Goal: Transaction & Acquisition: Purchase product/service

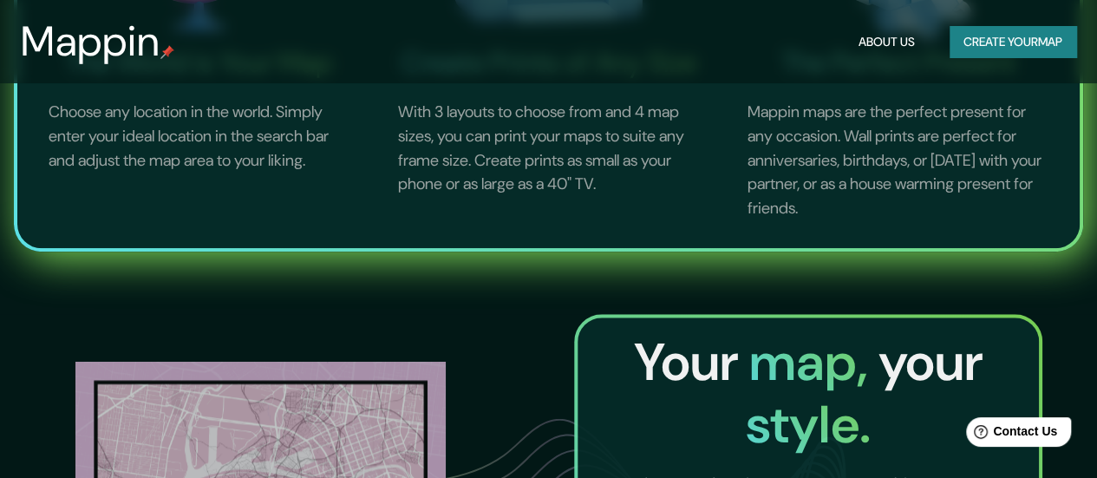
click at [959, 38] on button "Create your map" at bounding box center [1013, 42] width 127 height 32
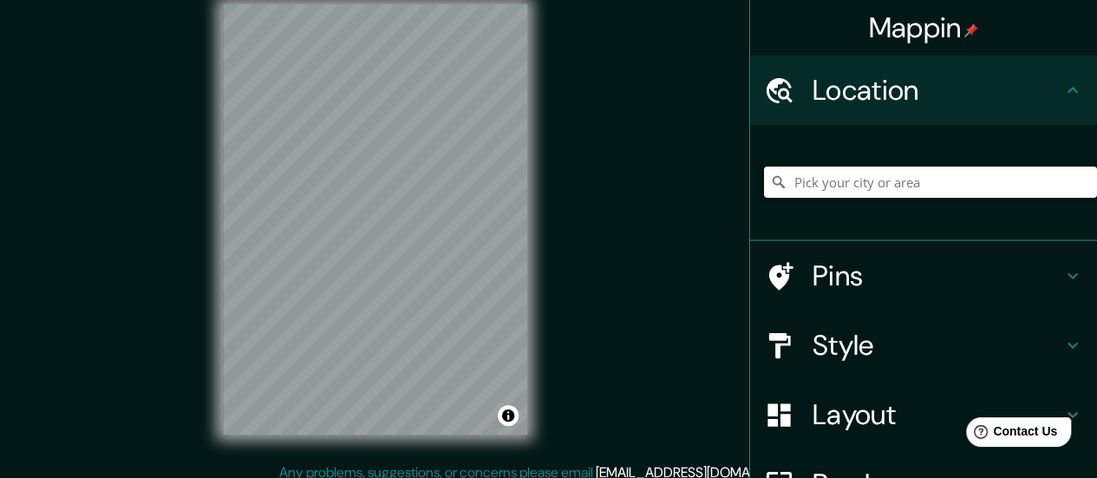
scroll to position [35, 0]
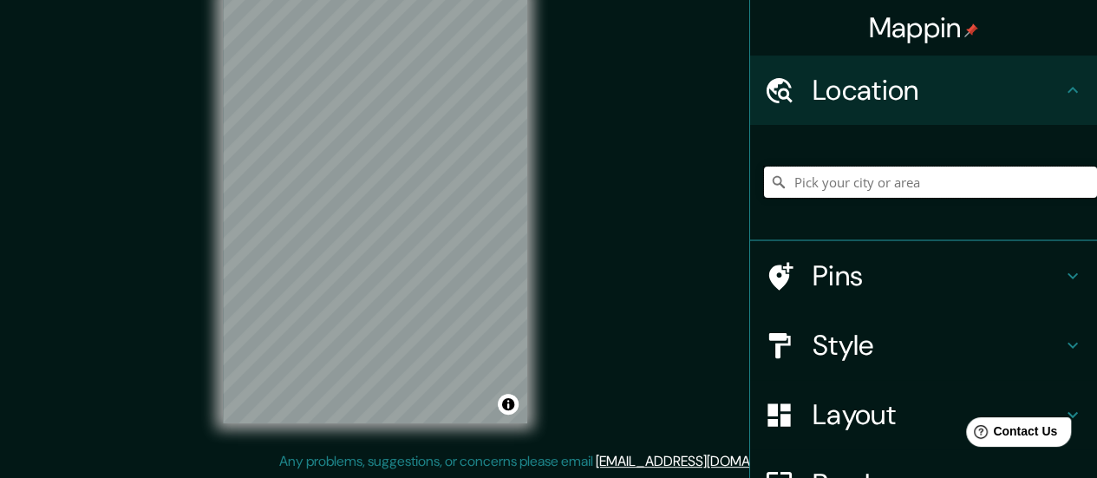
click at [954, 174] on input "Pick your city or area" at bounding box center [930, 182] width 333 height 31
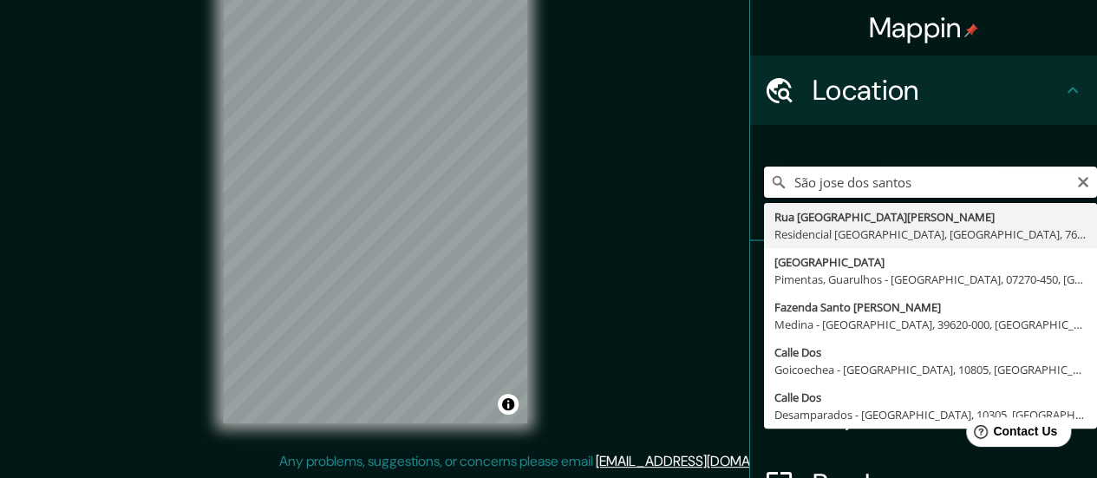
click at [893, 185] on input "São jose dos santos" at bounding box center [930, 182] width 333 height 31
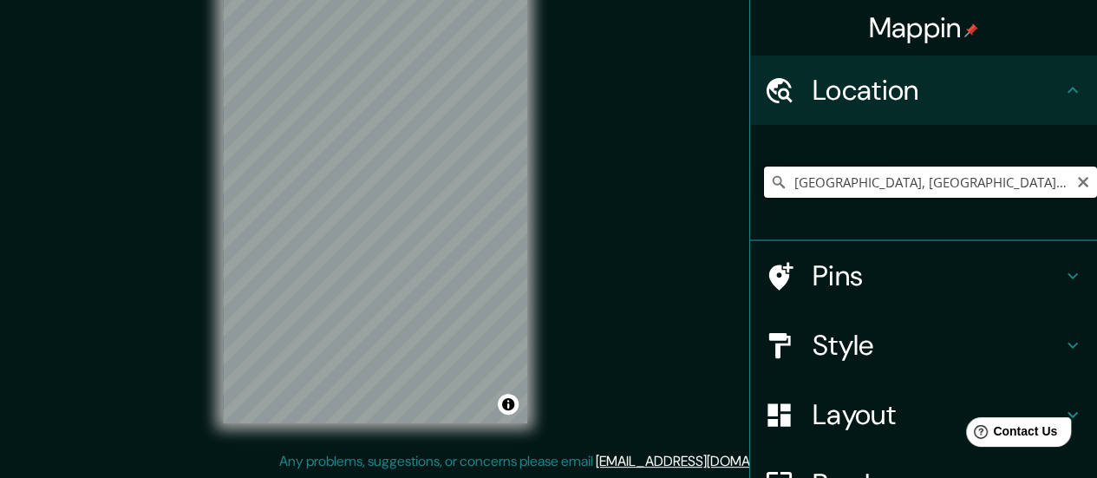
click at [866, 168] on input "[GEOGRAPHIC_DATA], [GEOGRAPHIC_DATA], [GEOGRAPHIC_DATA]" at bounding box center [930, 182] width 333 height 31
click at [866, 167] on input "[GEOGRAPHIC_DATA], [GEOGRAPHIC_DATA], [GEOGRAPHIC_DATA]" at bounding box center [930, 182] width 333 height 31
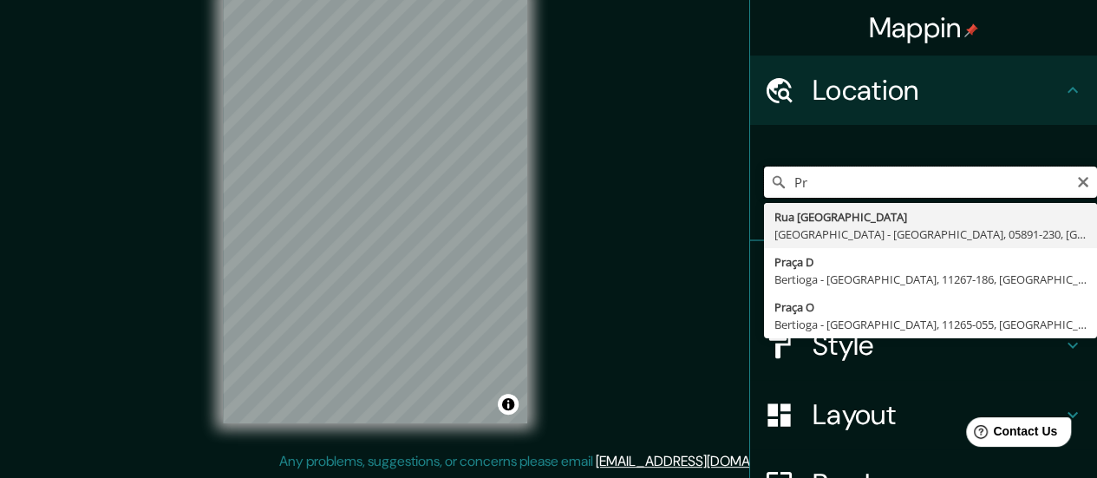
type input "P"
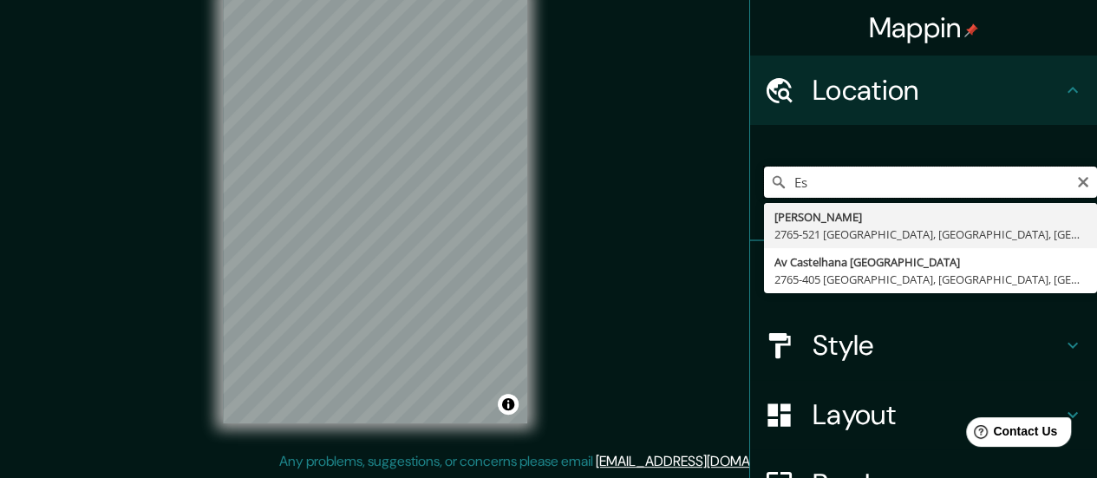
type input "E"
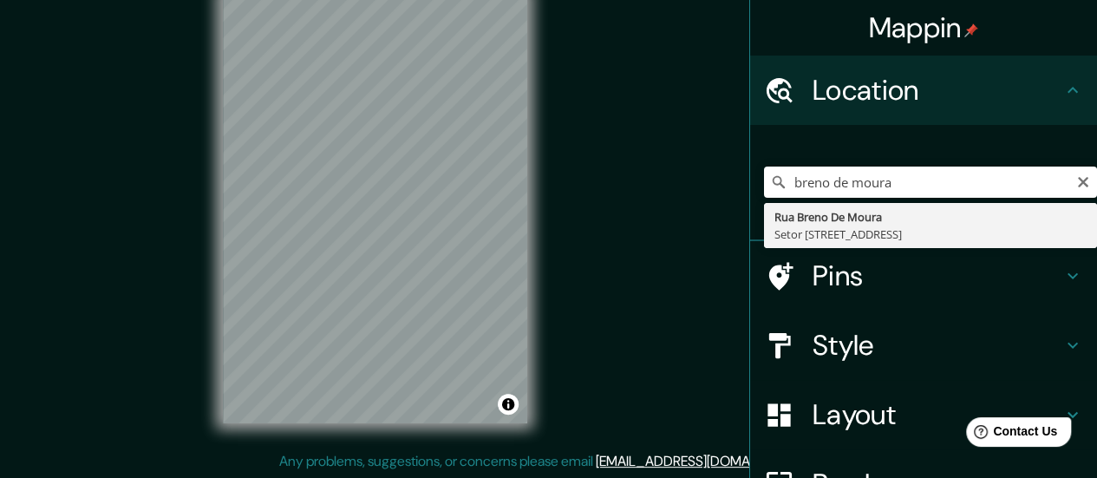
type input "[STREET_ADDRESS]"
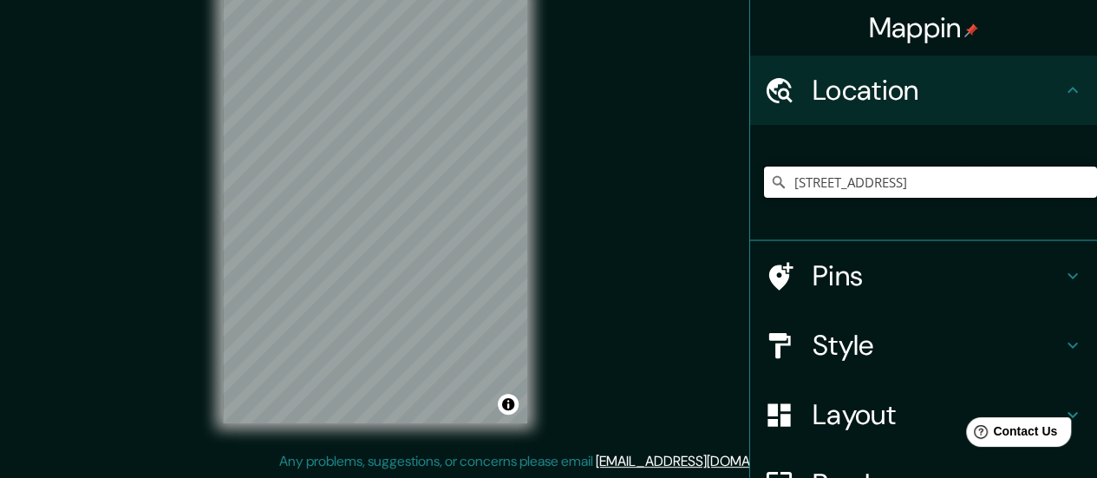
scroll to position [0, 0]
click at [929, 322] on div "Style" at bounding box center [923, 345] width 347 height 69
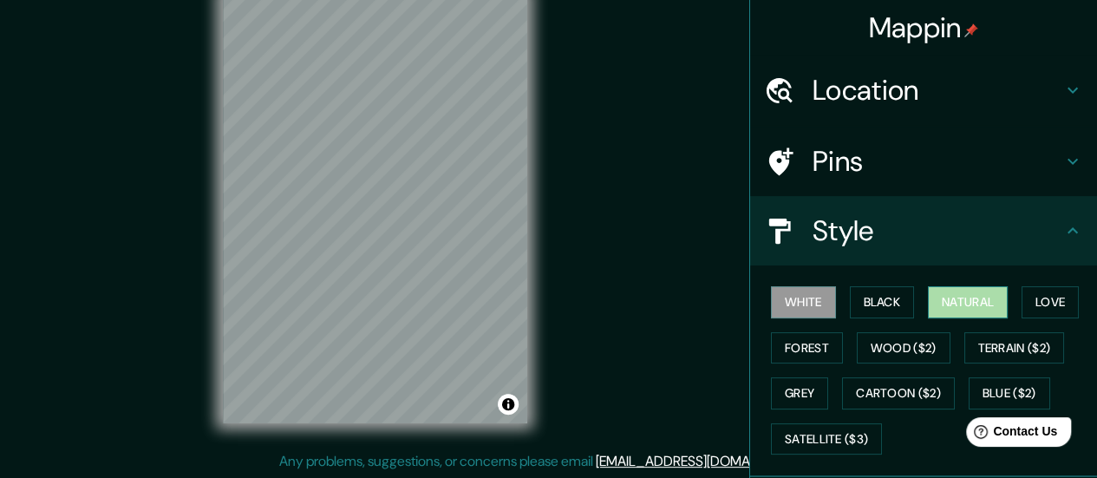
click at [961, 311] on button "Natural" at bounding box center [968, 302] width 80 height 32
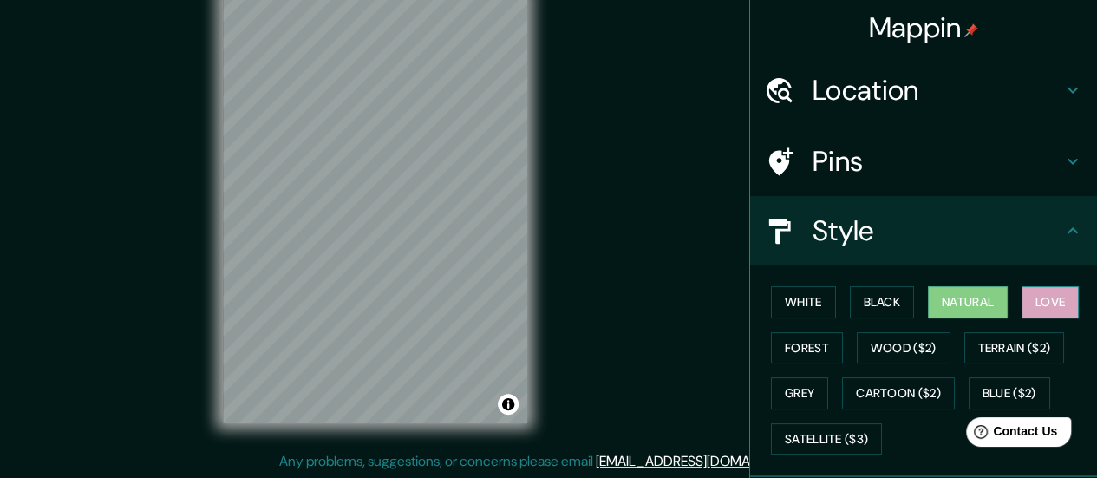
click at [1027, 301] on button "Love" at bounding box center [1050, 302] width 57 height 32
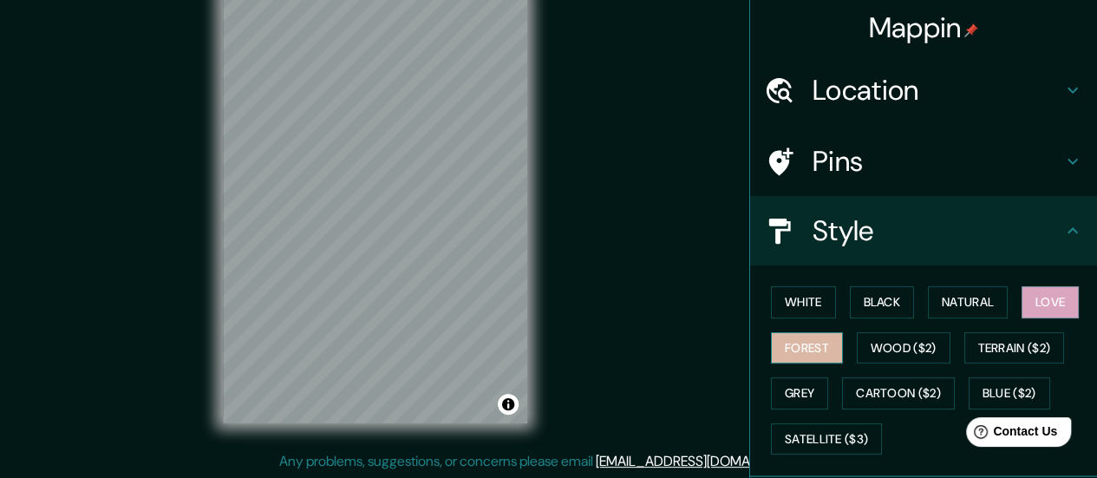
click at [809, 341] on button "Forest" at bounding box center [807, 348] width 72 height 32
click at [1037, 299] on button "Love" at bounding box center [1050, 302] width 57 height 32
click at [872, 308] on button "Black" at bounding box center [882, 302] width 65 height 32
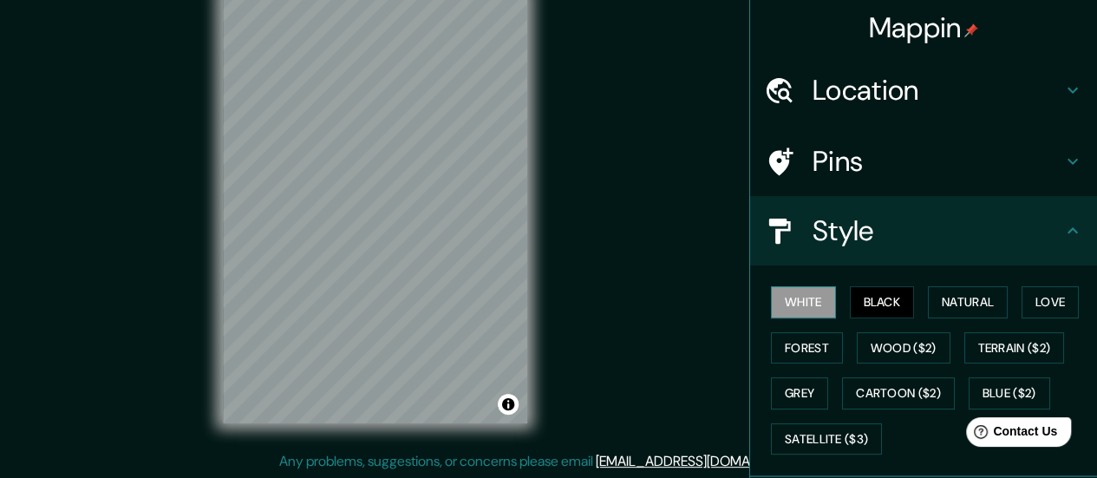
click at [814, 304] on button "White" at bounding box center [803, 302] width 65 height 32
click at [1030, 290] on button "Love" at bounding box center [1050, 302] width 57 height 32
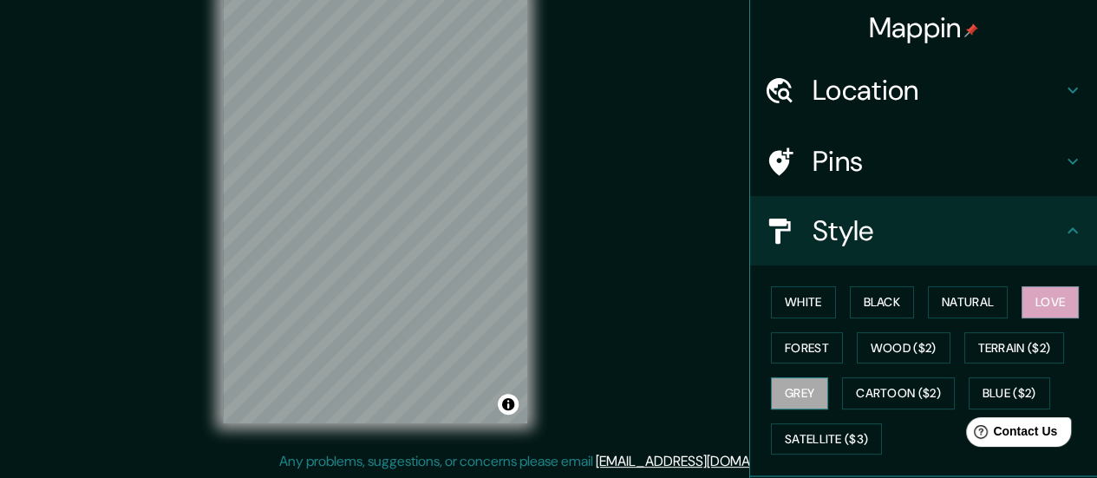
click at [781, 381] on button "Grey" at bounding box center [799, 393] width 57 height 32
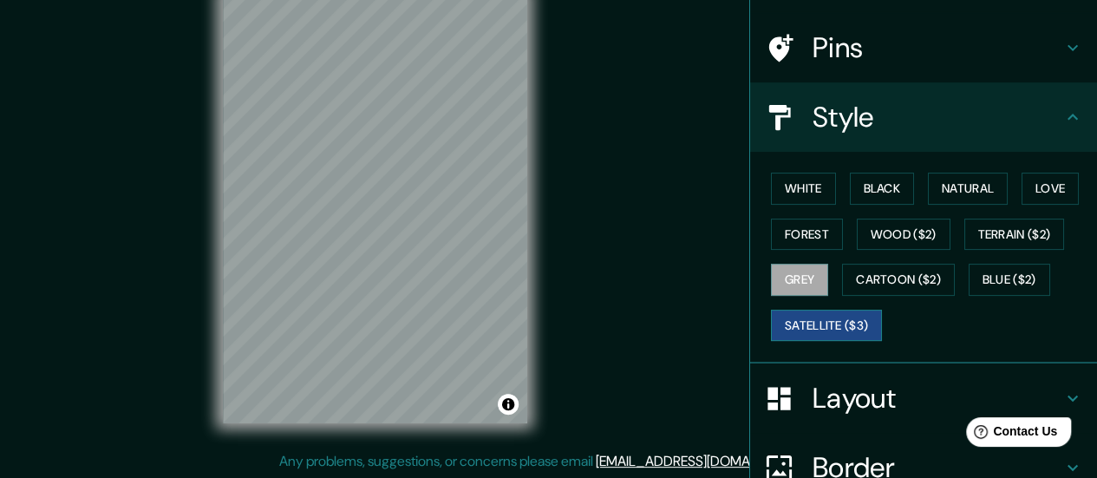
scroll to position [87, 0]
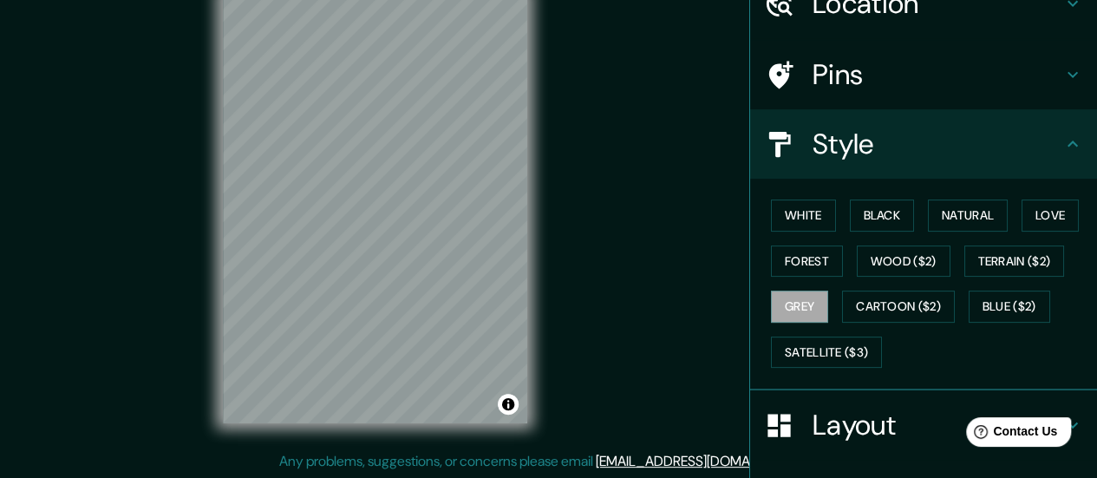
click at [868, 427] on h4 "Layout" at bounding box center [938, 425] width 250 height 35
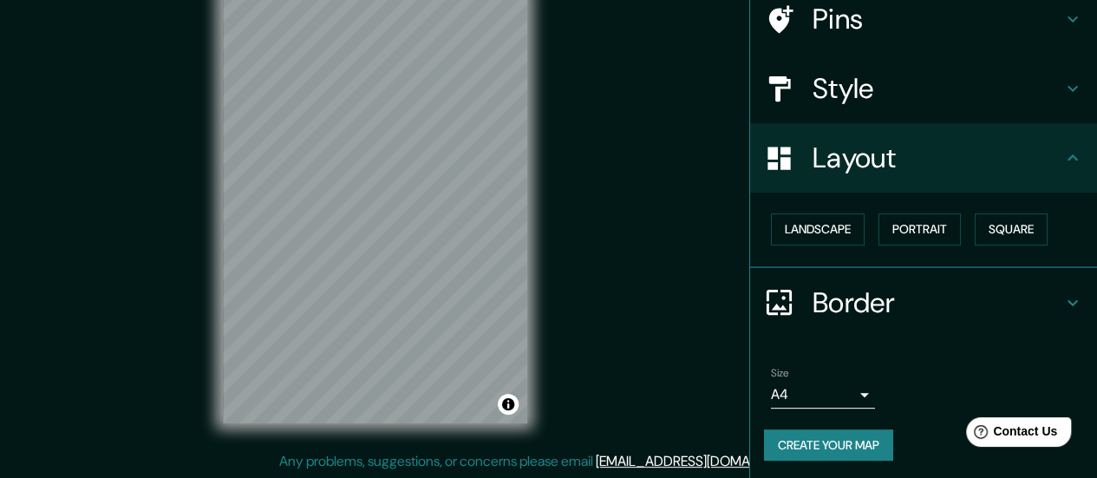
scroll to position [144, 0]
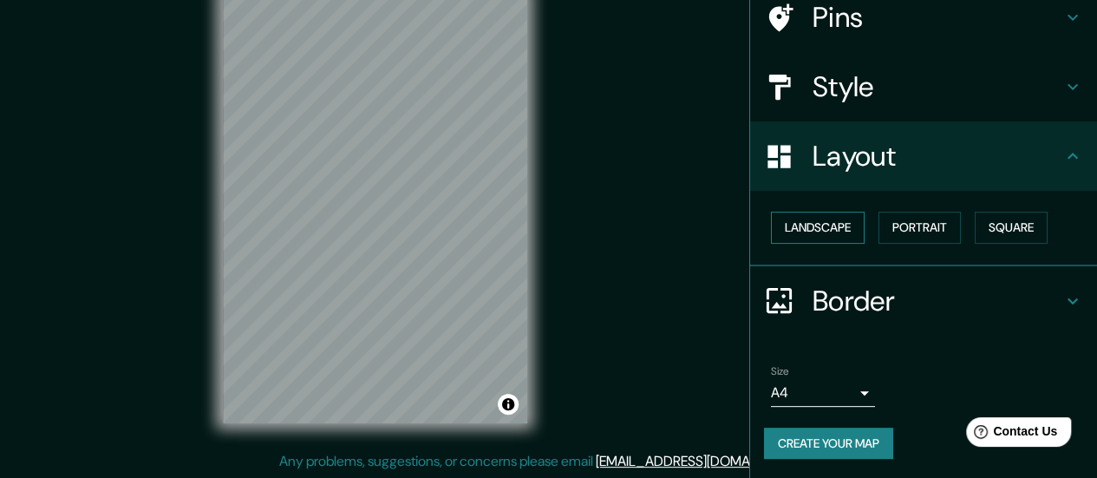
click at [841, 223] on button "Landscape" at bounding box center [818, 228] width 94 height 32
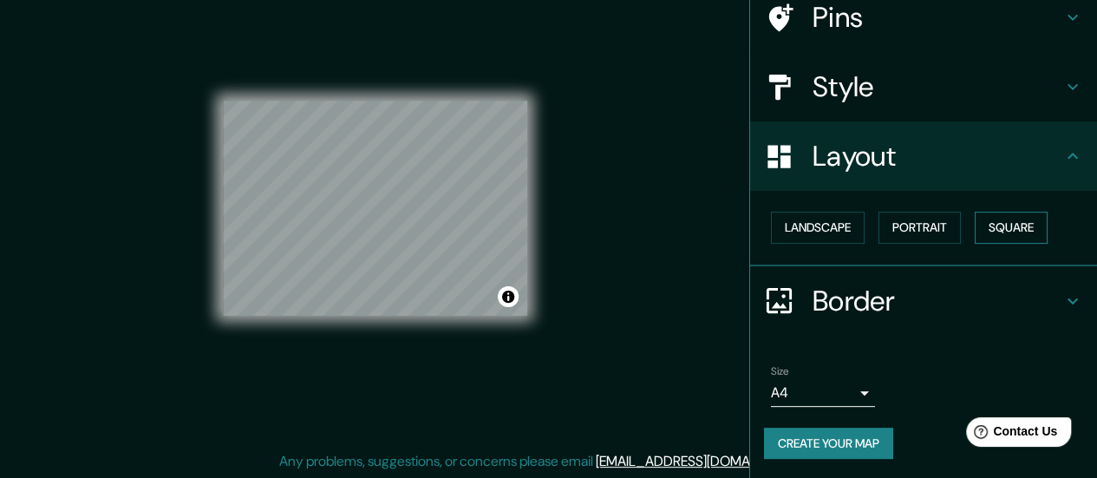
click at [975, 230] on button "Square" at bounding box center [1011, 228] width 73 height 32
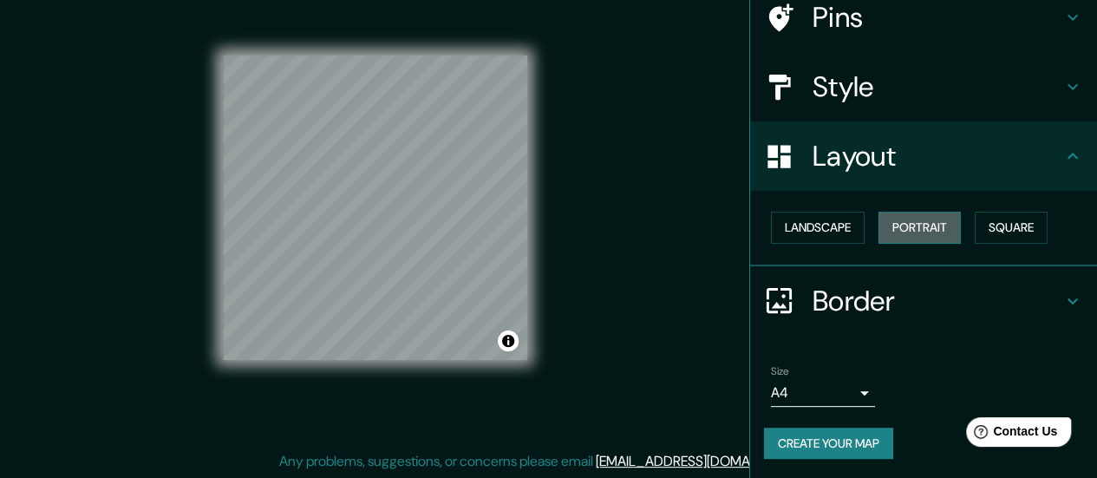
click at [915, 230] on button "Portrait" at bounding box center [920, 228] width 82 height 32
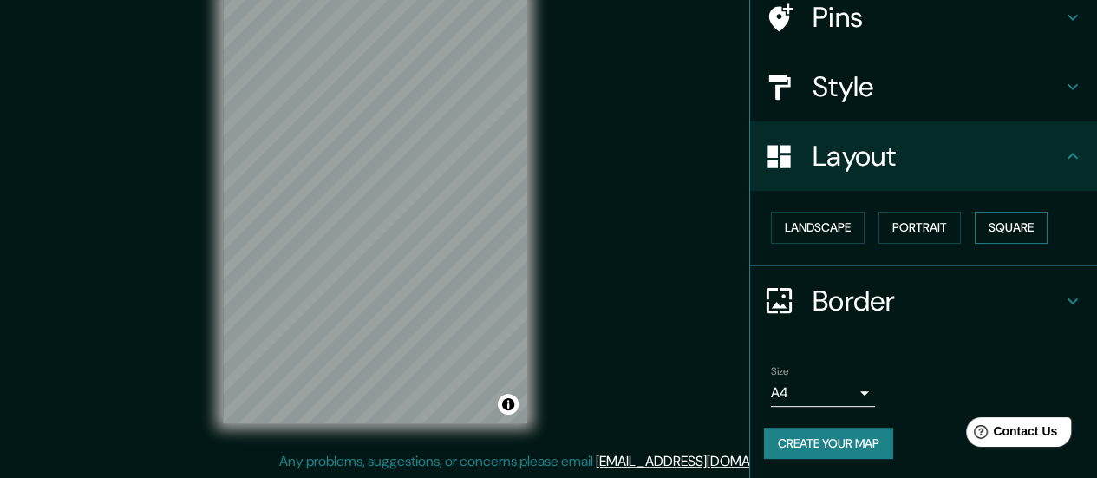
click at [991, 226] on button "Square" at bounding box center [1011, 228] width 73 height 32
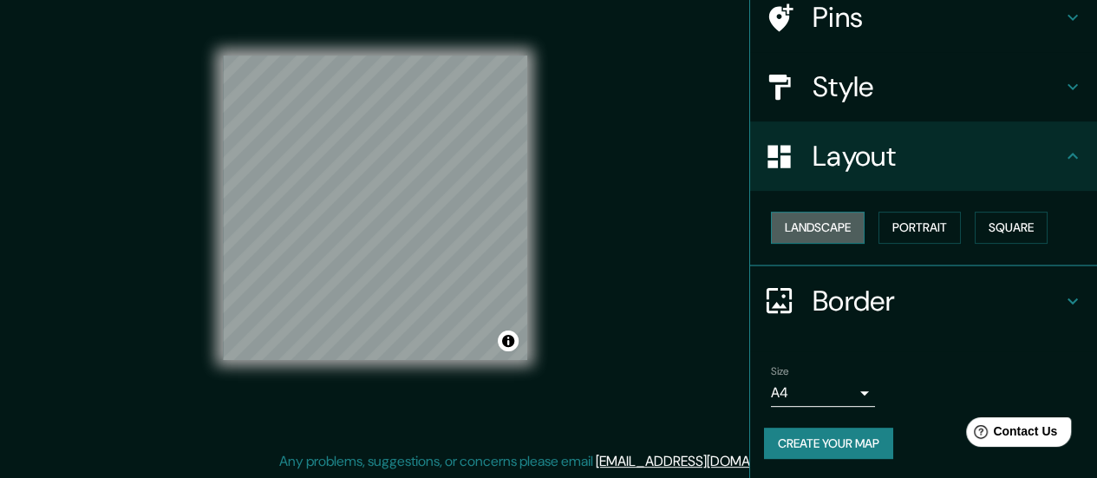
click at [835, 225] on button "Landscape" at bounding box center [818, 228] width 94 height 32
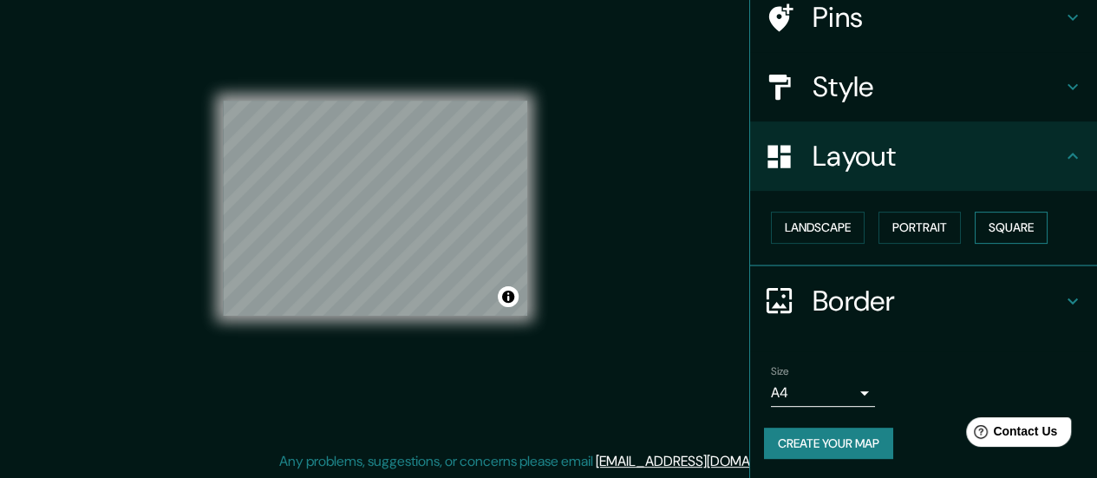
click at [975, 221] on button "Square" at bounding box center [1011, 228] width 73 height 32
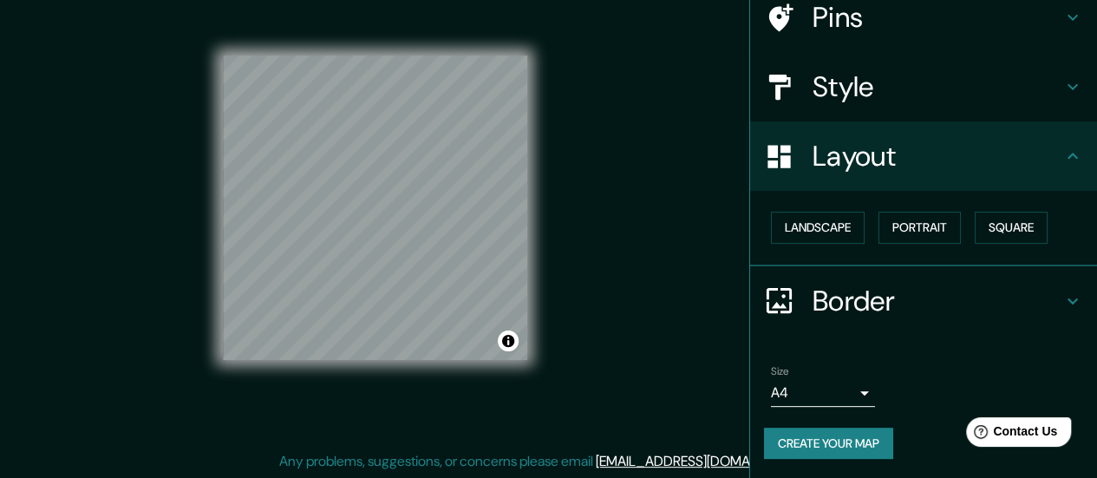
click at [234, 45] on div "© Mapbox © OpenStreetMap Improve this map" at bounding box center [375, 208] width 304 height 430
click at [844, 384] on body "Mappin Location [STREET_ADDRESS] Pins Style Layout Landscape Portrait Square Bo…" at bounding box center [548, 204] width 1097 height 478
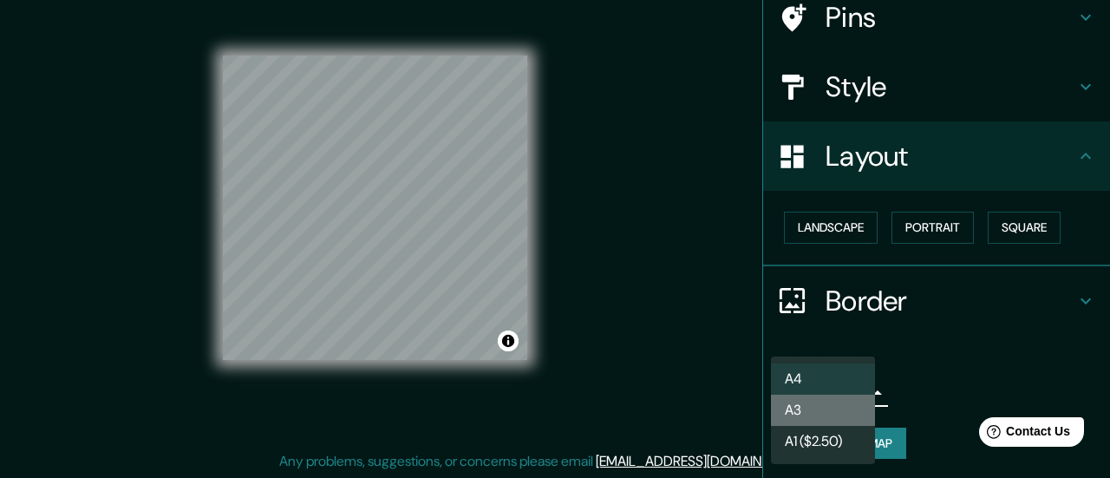
click at [817, 410] on li "A3" at bounding box center [823, 410] width 104 height 31
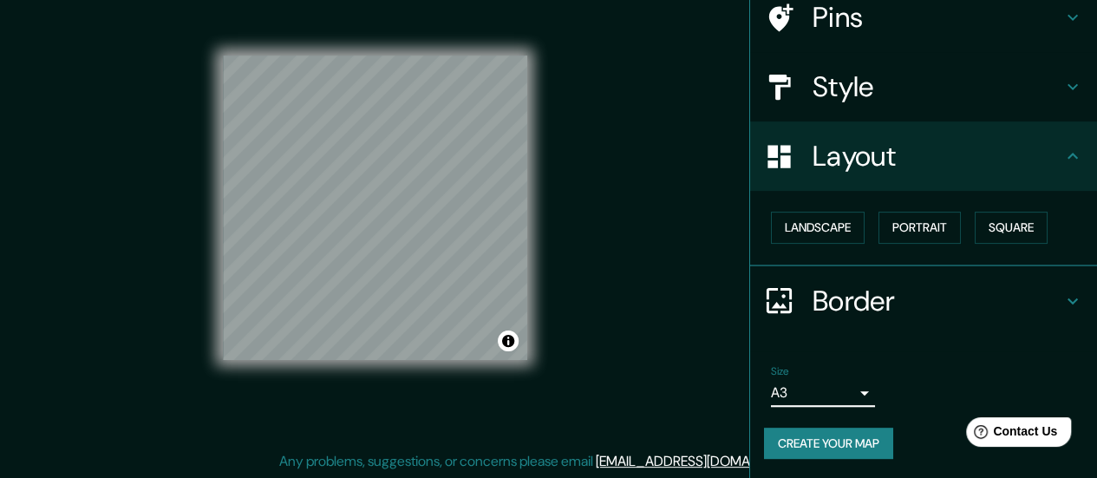
click at [804, 389] on body "Mappin Location [STREET_ADDRESS] Pins Style Layout Landscape Portrait Square Bo…" at bounding box center [548, 204] width 1097 height 478
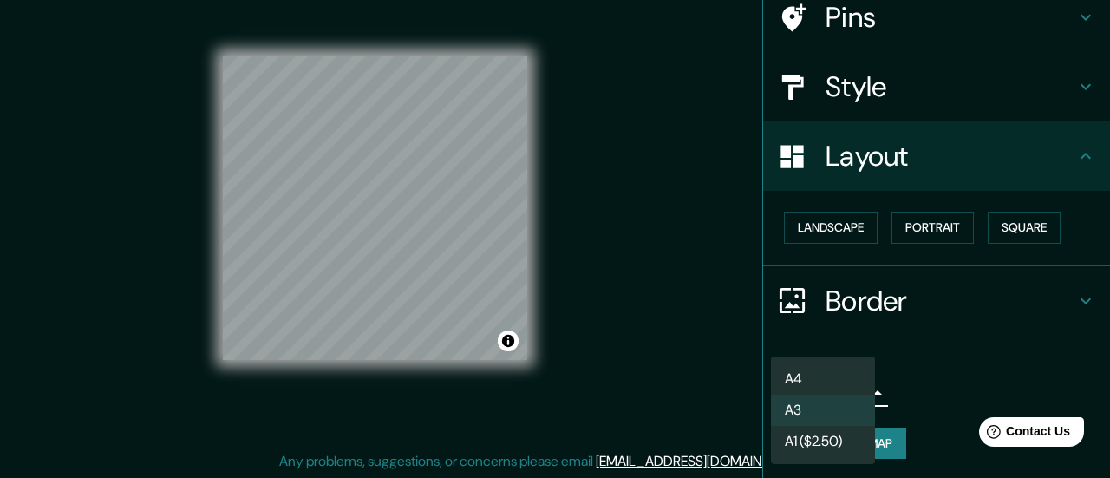
click at [814, 379] on li "A4" at bounding box center [823, 378] width 104 height 31
type input "single"
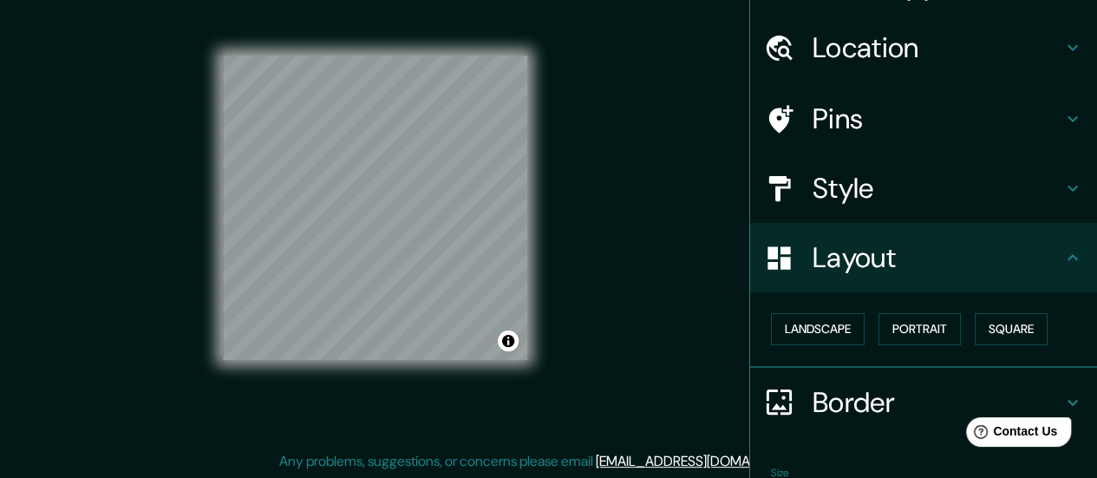
scroll to position [0, 0]
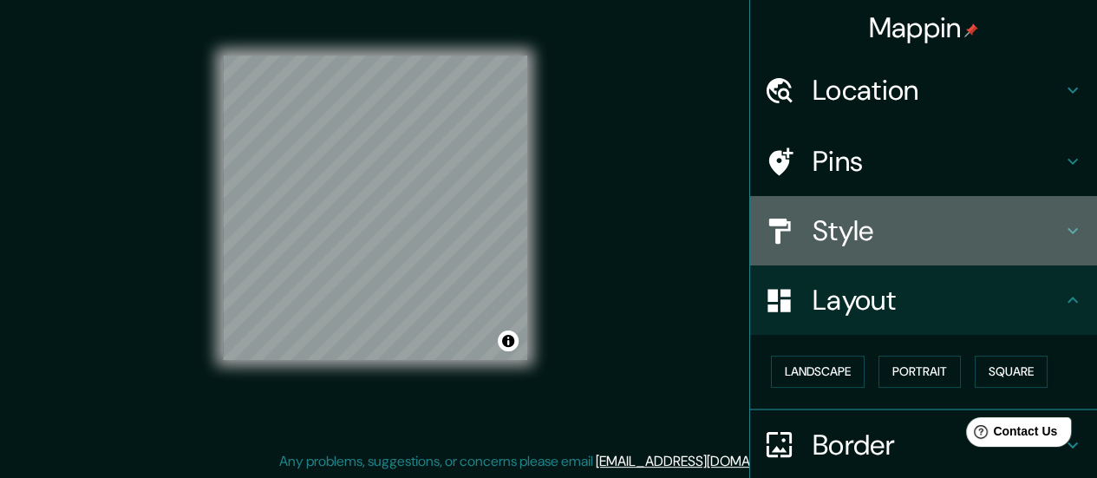
click at [886, 225] on h4 "Style" at bounding box center [938, 230] width 250 height 35
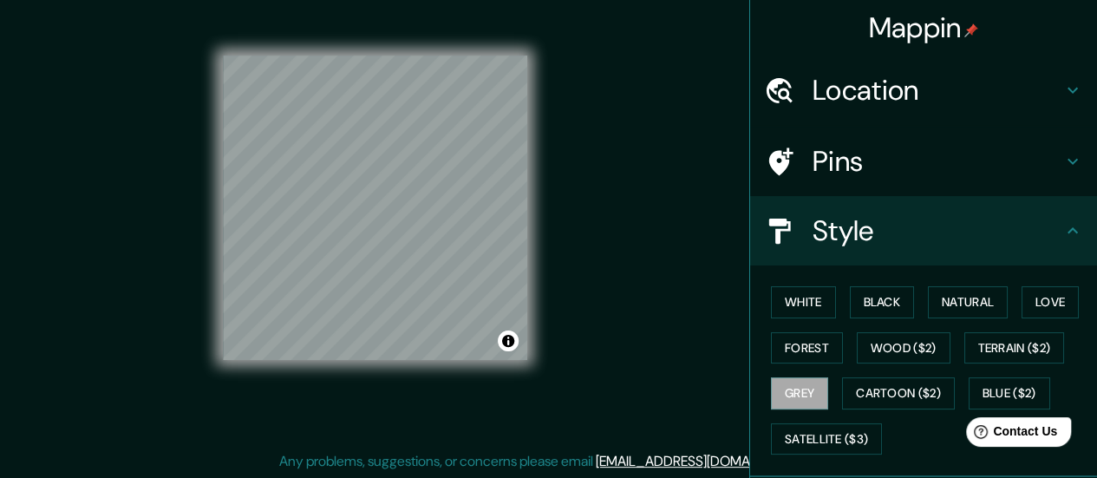
click at [864, 169] on h4 "Pins" at bounding box center [938, 161] width 250 height 35
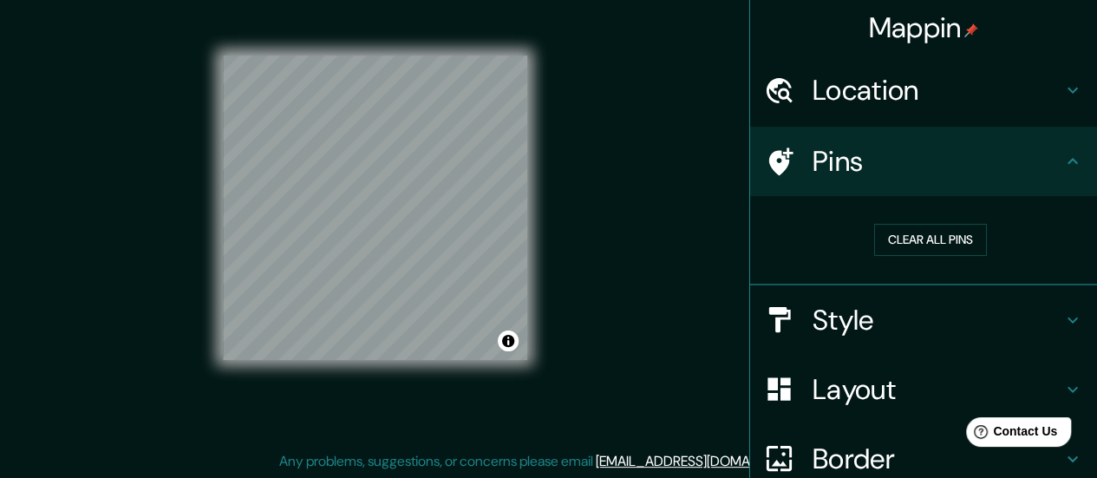
click at [874, 160] on h4 "Pins" at bounding box center [938, 161] width 250 height 35
click at [845, 310] on h4 "Style" at bounding box center [938, 320] width 250 height 35
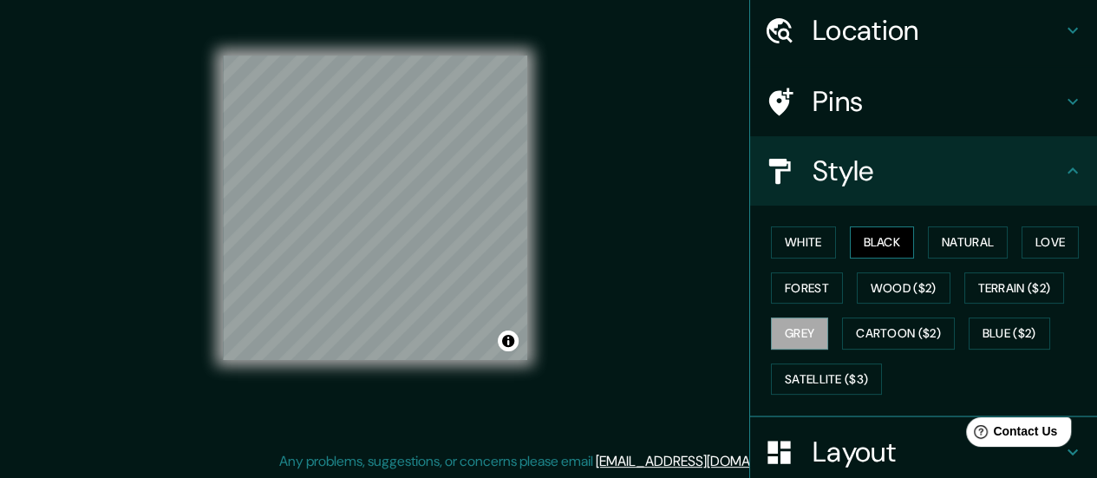
scroll to position [87, 0]
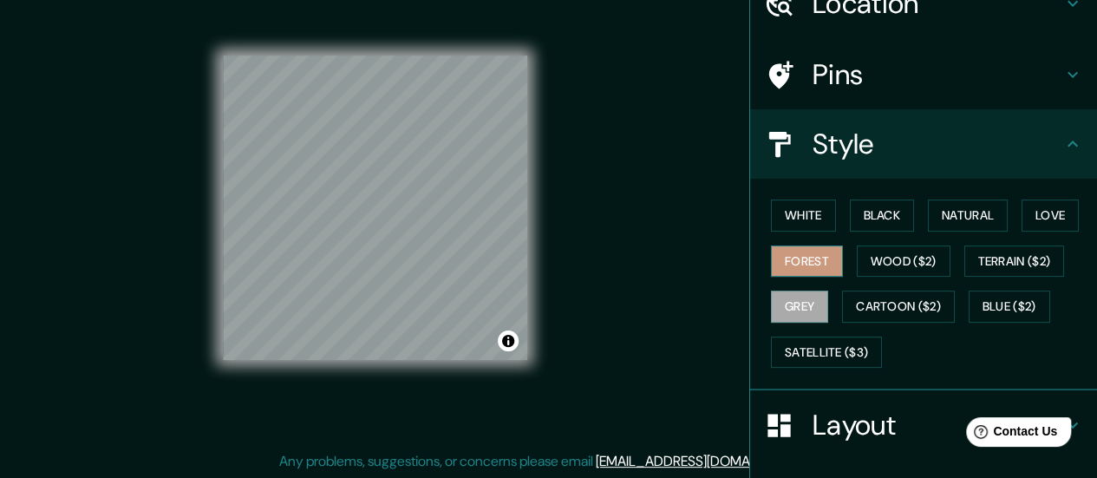
click at [815, 258] on button "Forest" at bounding box center [807, 261] width 72 height 32
click at [788, 299] on button "Grey" at bounding box center [799, 307] width 57 height 32
click at [805, 259] on button "Forest" at bounding box center [807, 261] width 72 height 32
click at [1037, 219] on button "Love" at bounding box center [1050, 216] width 57 height 32
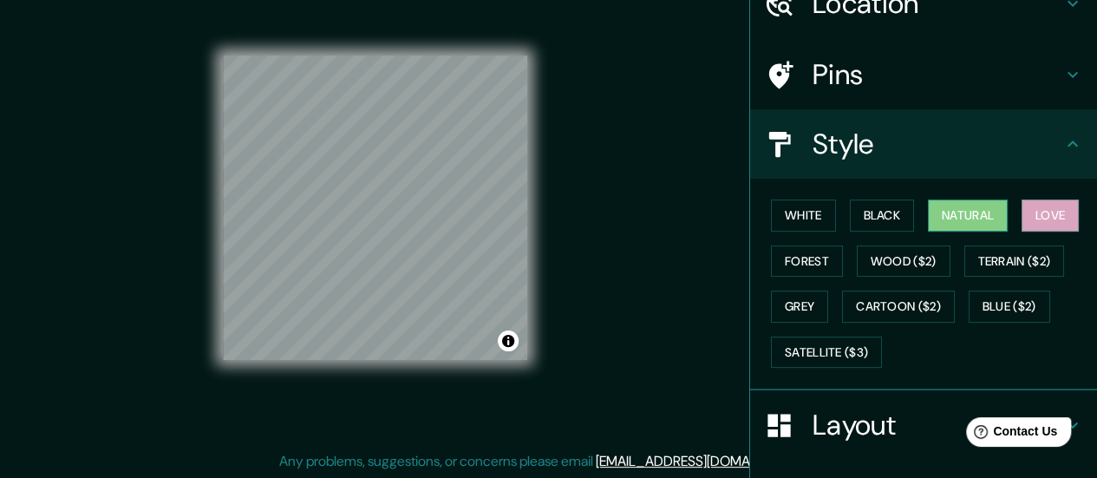
click at [985, 209] on button "Natural" at bounding box center [968, 216] width 80 height 32
click at [855, 217] on button "Black" at bounding box center [882, 216] width 65 height 32
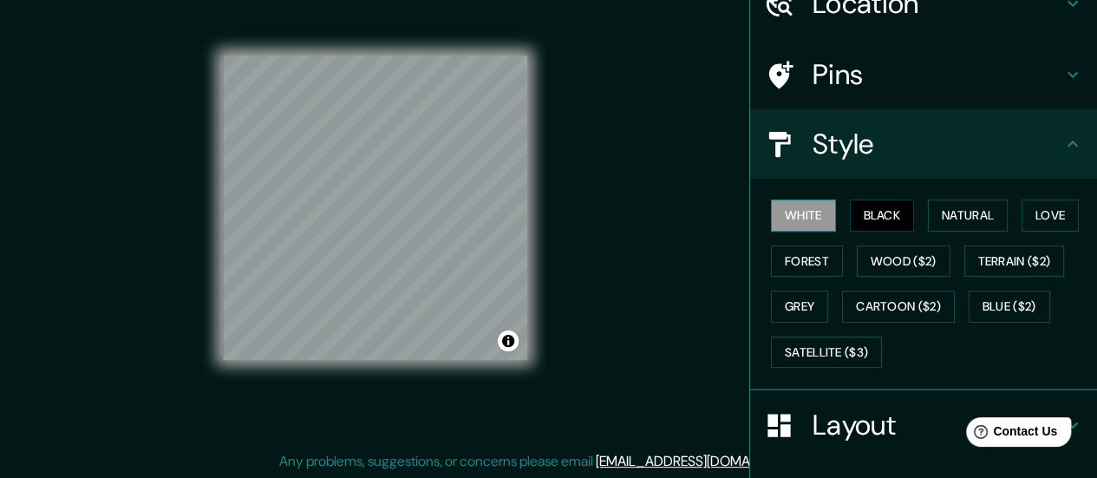
click at [801, 223] on button "White" at bounding box center [803, 216] width 65 height 32
click at [808, 304] on button "Grey" at bounding box center [799, 307] width 57 height 32
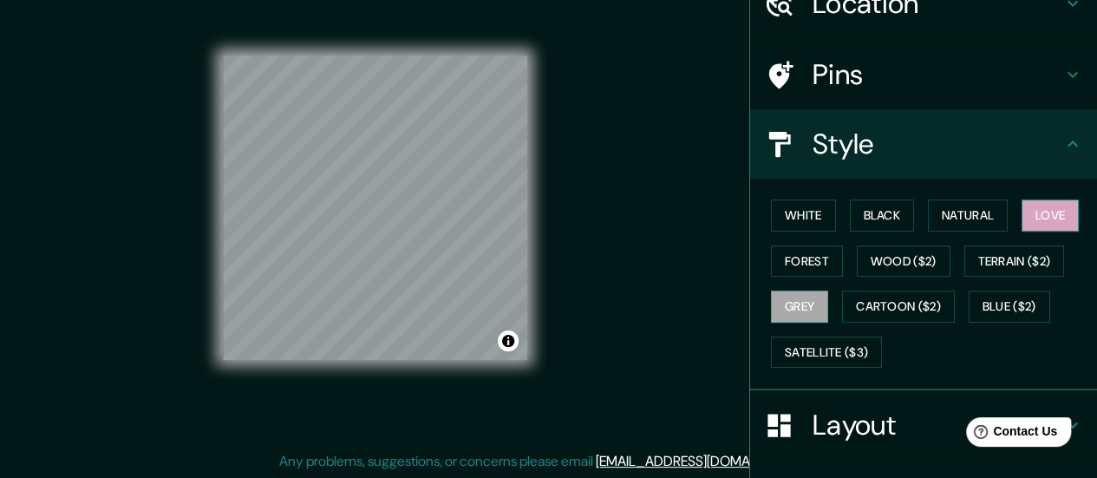
click at [1068, 213] on button "Love" at bounding box center [1050, 216] width 57 height 32
click at [808, 276] on div "White Black Natural Love Forest Wood ($2) Terrain ($2) Grey Cartoon ($2) Blue (…" at bounding box center [930, 284] width 333 height 182
click at [805, 264] on button "Forest" at bounding box center [807, 261] width 72 height 32
click at [802, 299] on button "Grey" at bounding box center [799, 307] width 57 height 32
click at [1067, 195] on div "White Black Natural Love Forest Wood ($2) Terrain ($2) Grey Cartoon ($2) Blue (…" at bounding box center [930, 284] width 333 height 182
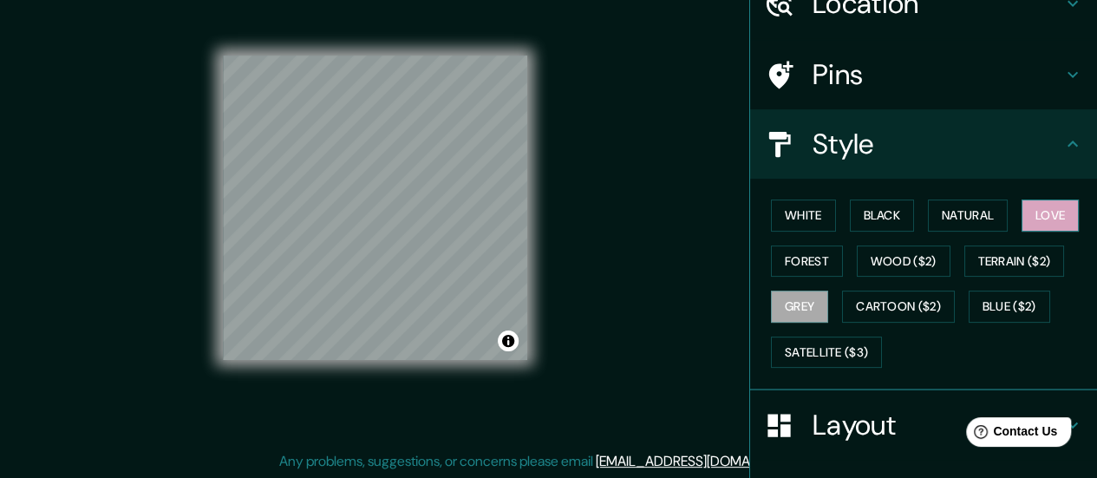
click at [1061, 201] on button "Love" at bounding box center [1050, 216] width 57 height 32
click at [912, 219] on div "White Black Natural Love Forest Wood ($2) Terrain ($2) Grey Cartoon ($2) Blue (…" at bounding box center [930, 284] width 333 height 182
click at [928, 214] on button "Natural" at bounding box center [968, 216] width 80 height 32
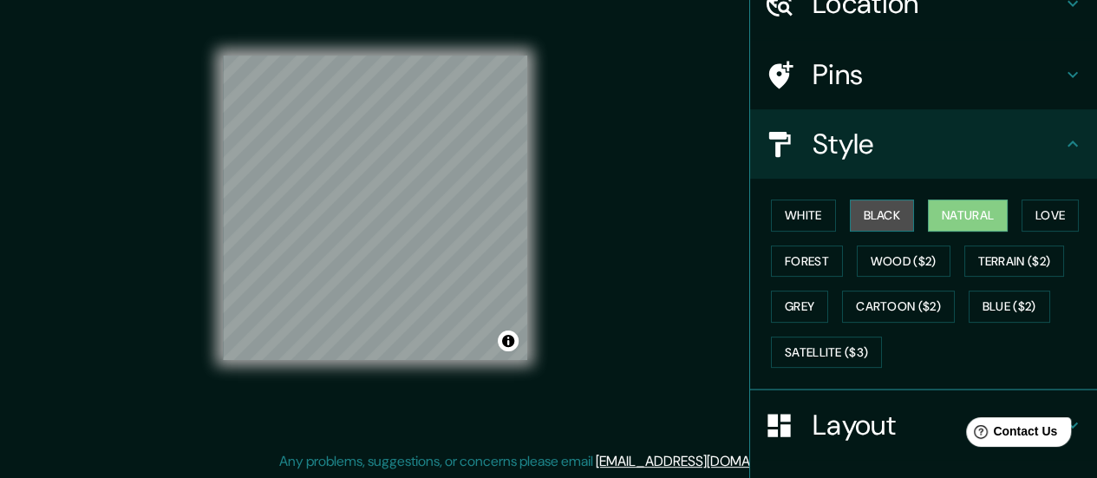
click at [893, 219] on button "Black" at bounding box center [882, 216] width 65 height 32
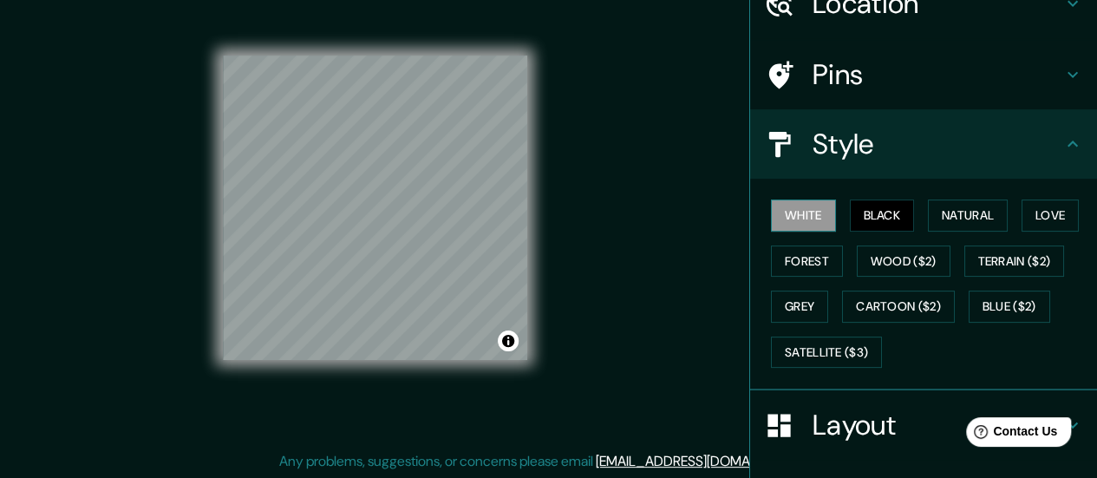
click at [802, 220] on button "White" at bounding box center [803, 216] width 65 height 32
click at [771, 291] on button "Grey" at bounding box center [799, 307] width 57 height 32
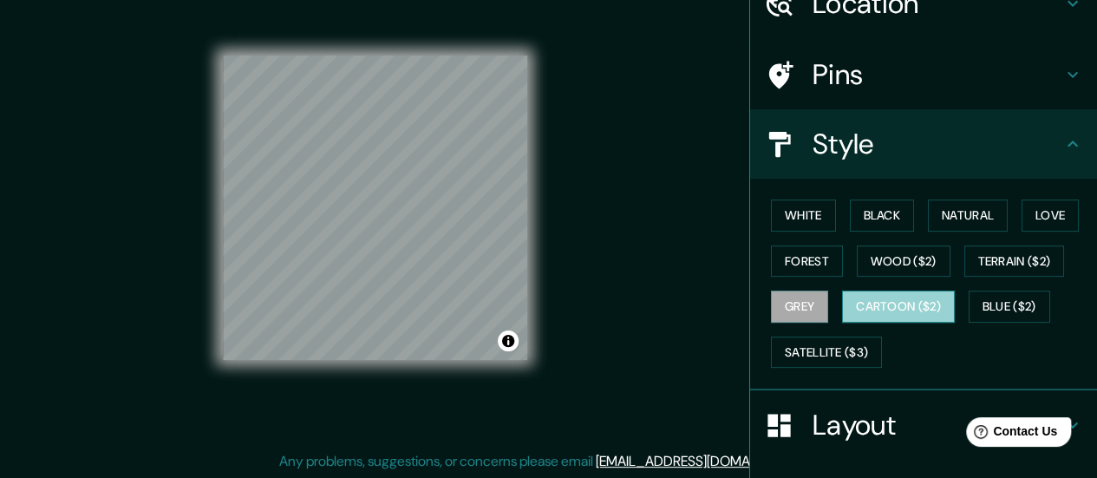
click at [868, 293] on button "Cartoon ($2)" at bounding box center [898, 307] width 113 height 32
click at [777, 299] on button "Grey" at bounding box center [799, 307] width 57 height 32
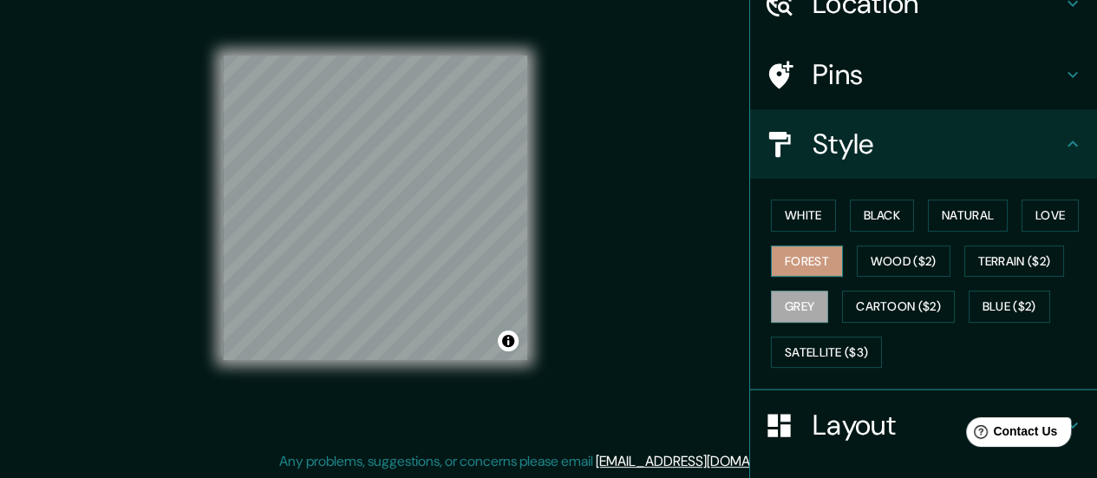
click at [793, 272] on button "Forest" at bounding box center [807, 261] width 72 height 32
click at [1026, 213] on button "Love" at bounding box center [1050, 216] width 57 height 32
click at [808, 304] on button "Grey" at bounding box center [799, 307] width 57 height 32
click at [1027, 209] on button "Love" at bounding box center [1050, 216] width 57 height 32
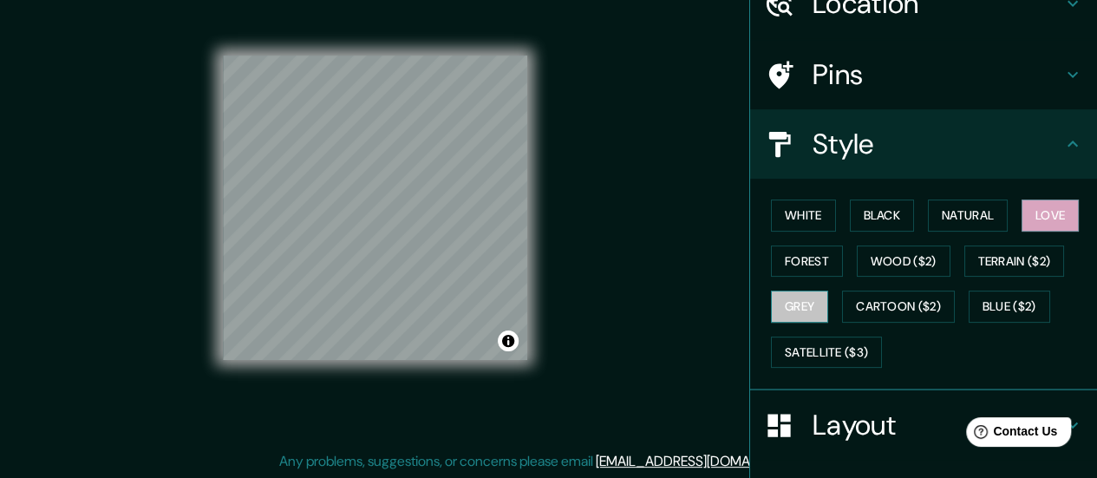
click at [791, 301] on button "Grey" at bounding box center [799, 307] width 57 height 32
click at [514, 338] on button "Toggle attribution" at bounding box center [508, 340] width 21 height 21
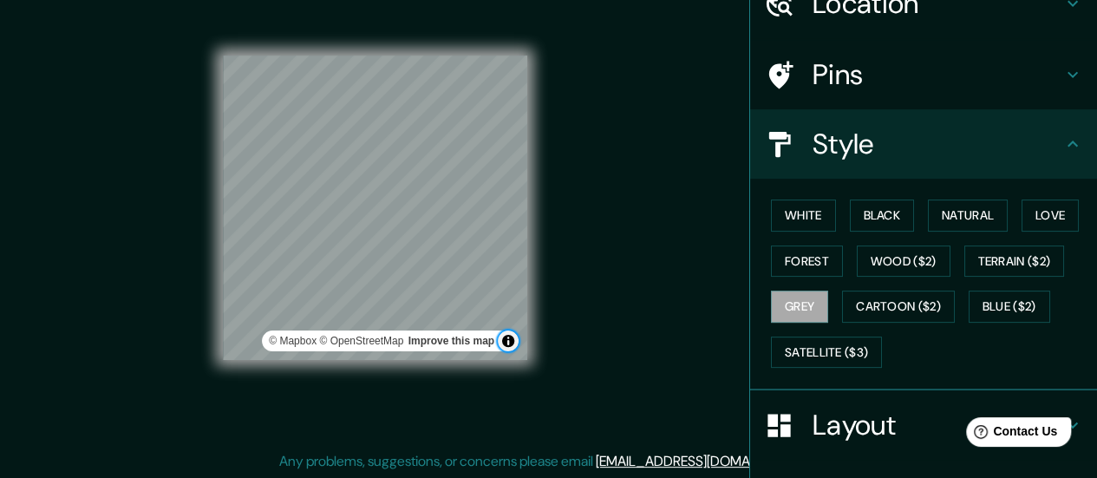
click at [514, 338] on button "Toggle attribution" at bounding box center [508, 340] width 21 height 21
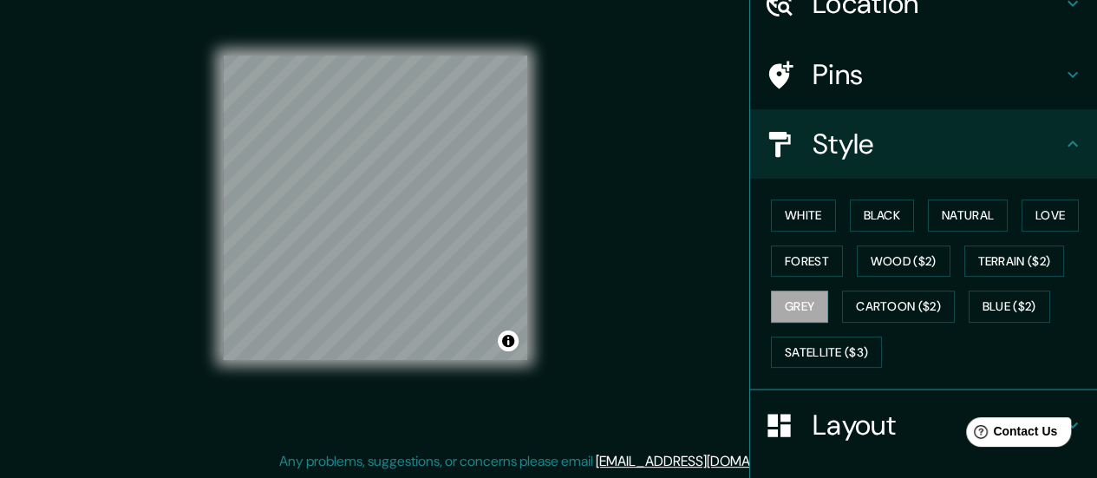
click at [840, 375] on div "White Black Natural Love Forest Wood ($2) Terrain ($2) Grey Cartoon ($2) Blue (…" at bounding box center [923, 285] width 347 height 212
